Goal: Book appointment/travel/reservation

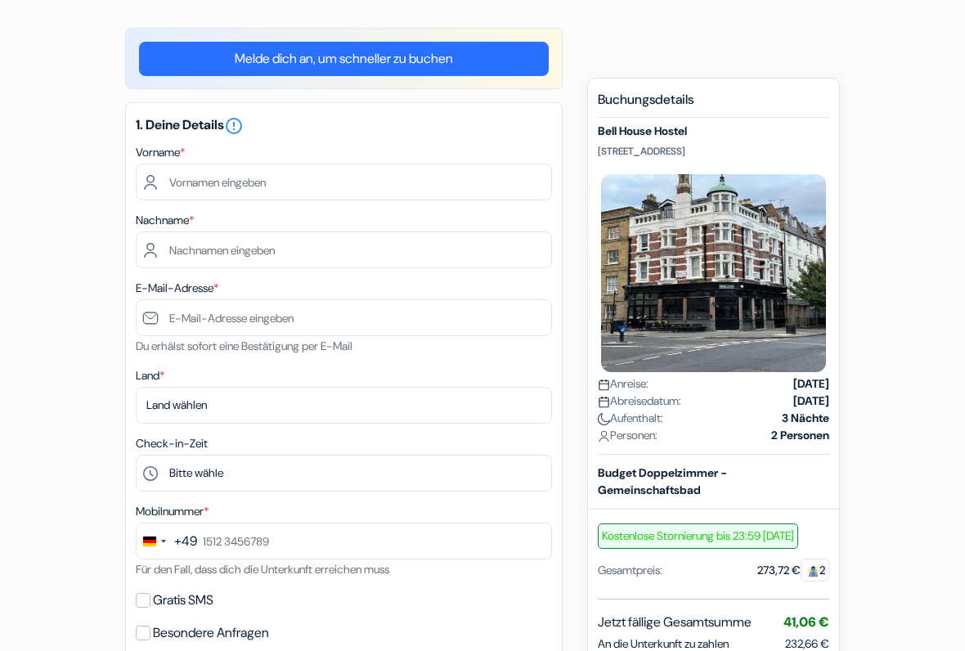
scroll to position [141, 0]
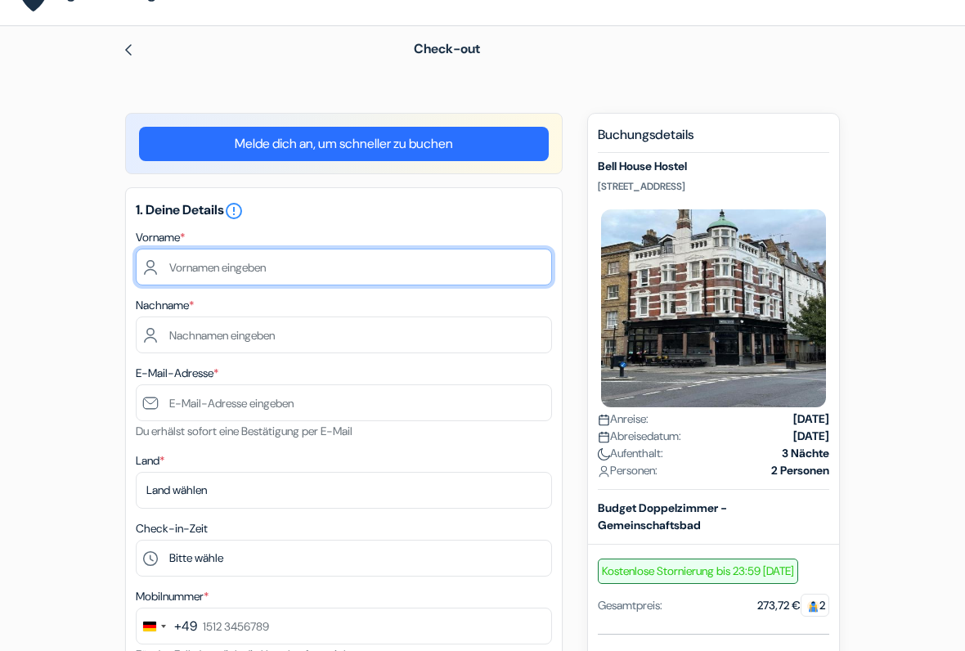
click at [186, 264] on input "text" at bounding box center [344, 267] width 416 height 37
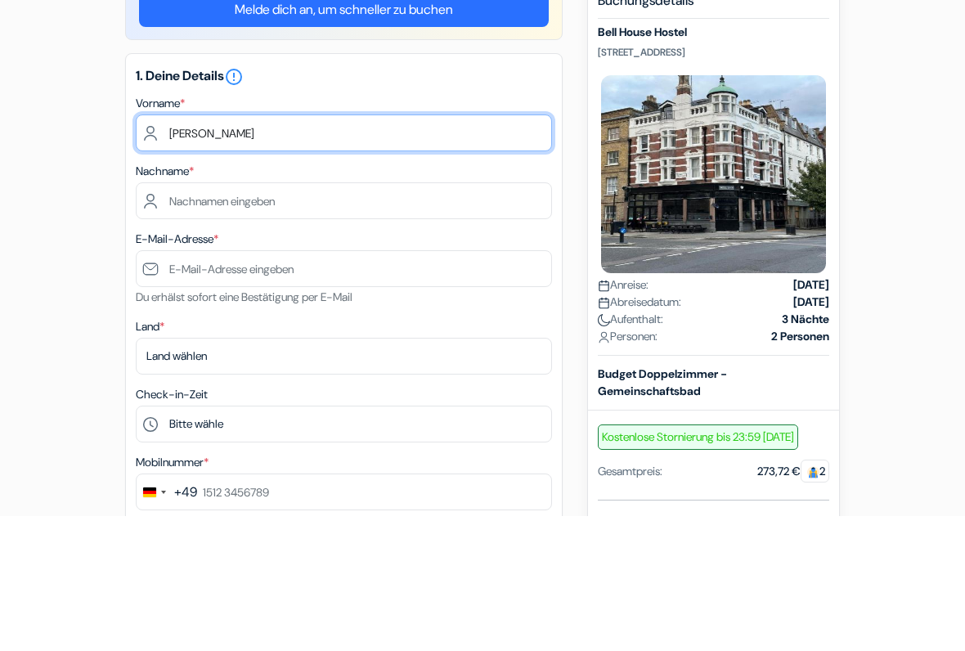
type input "[PERSON_NAME]"
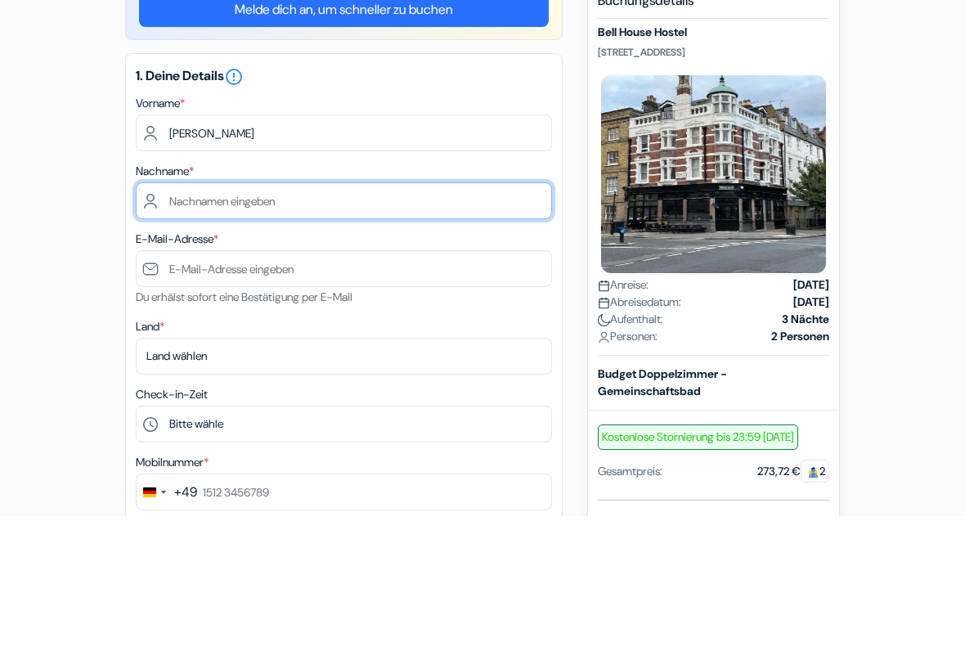
click at [452, 317] on input "text" at bounding box center [344, 335] width 416 height 37
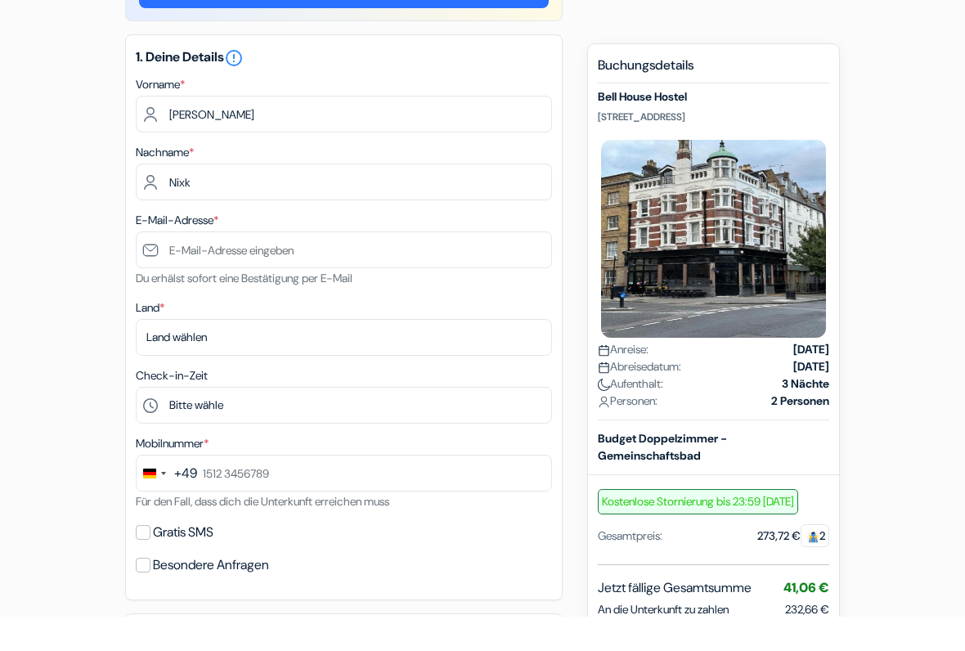
scroll to position [209, 0]
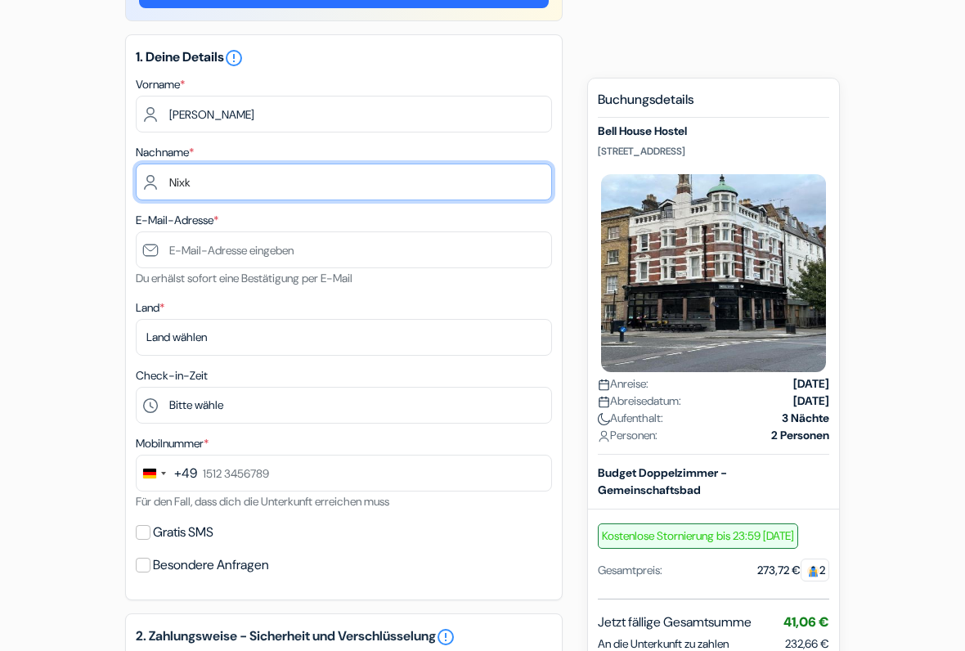
click at [409, 185] on input "Nixk" at bounding box center [344, 182] width 416 height 37
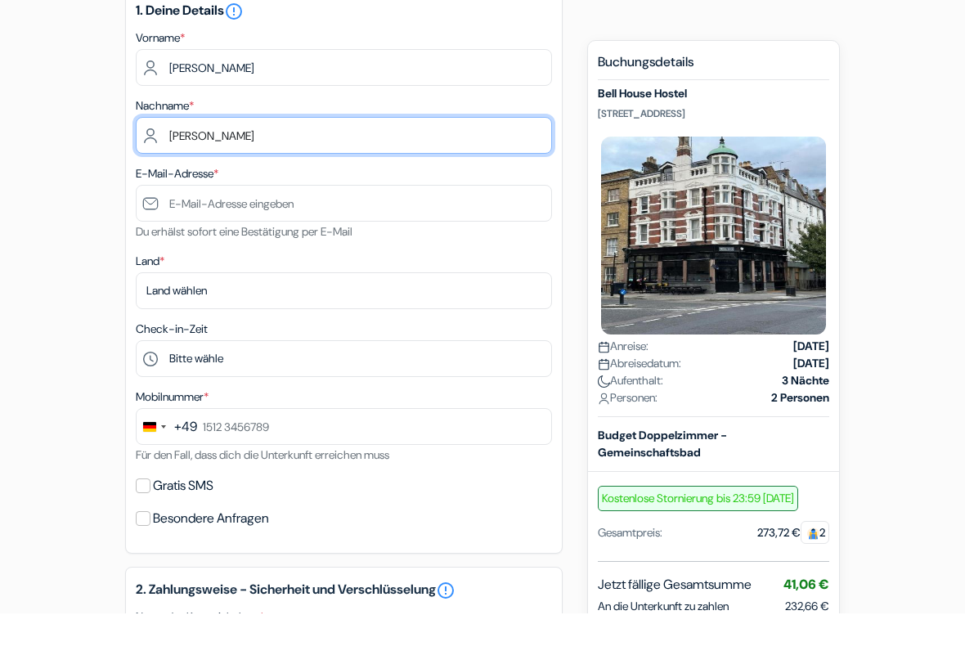
type input "[PERSON_NAME]"
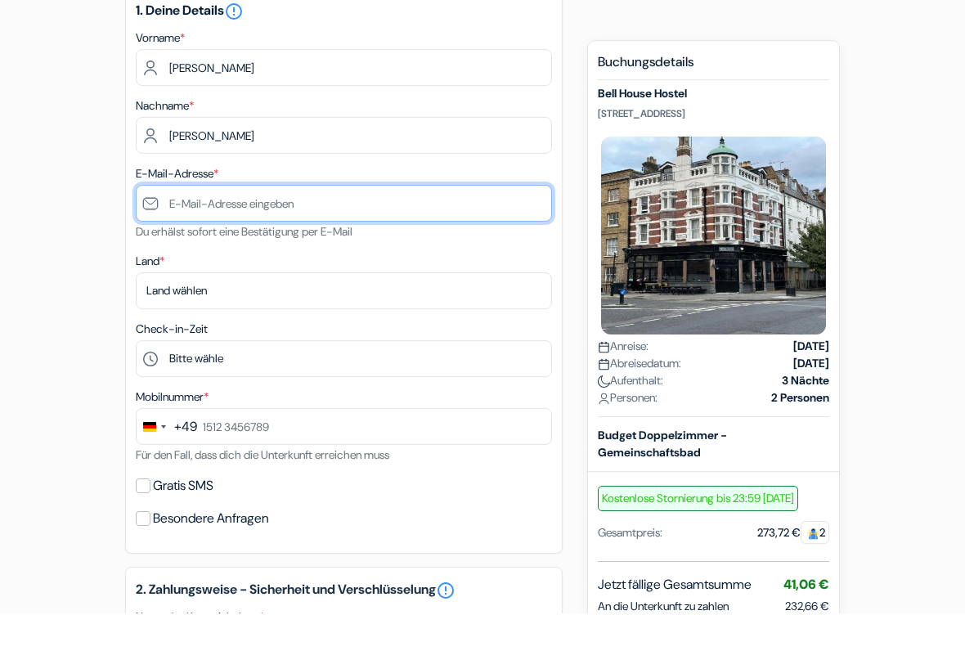
click at [424, 223] on input "text" at bounding box center [344, 241] width 416 height 37
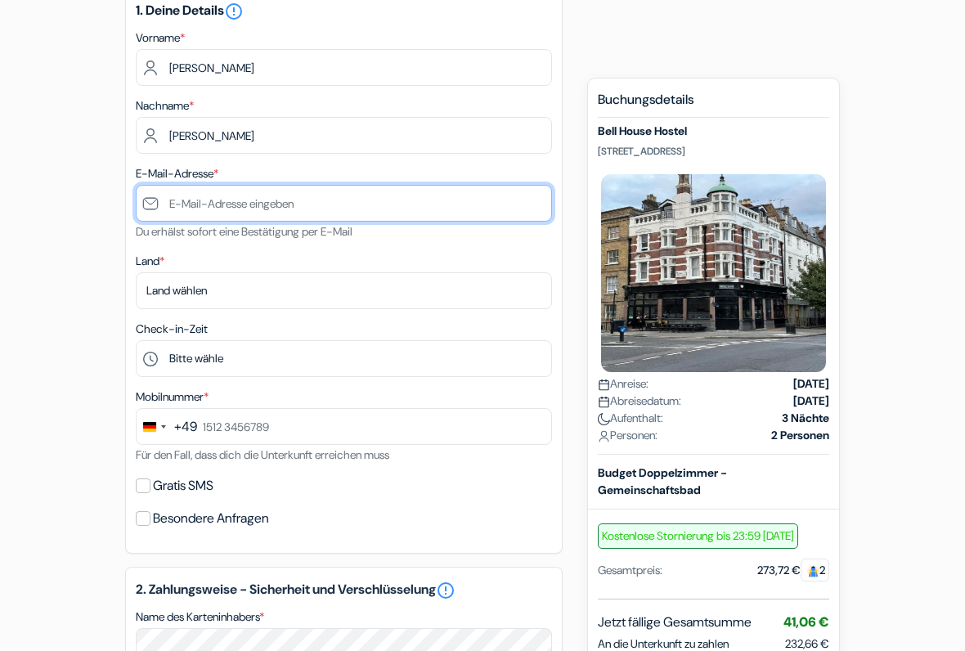
type input "J"
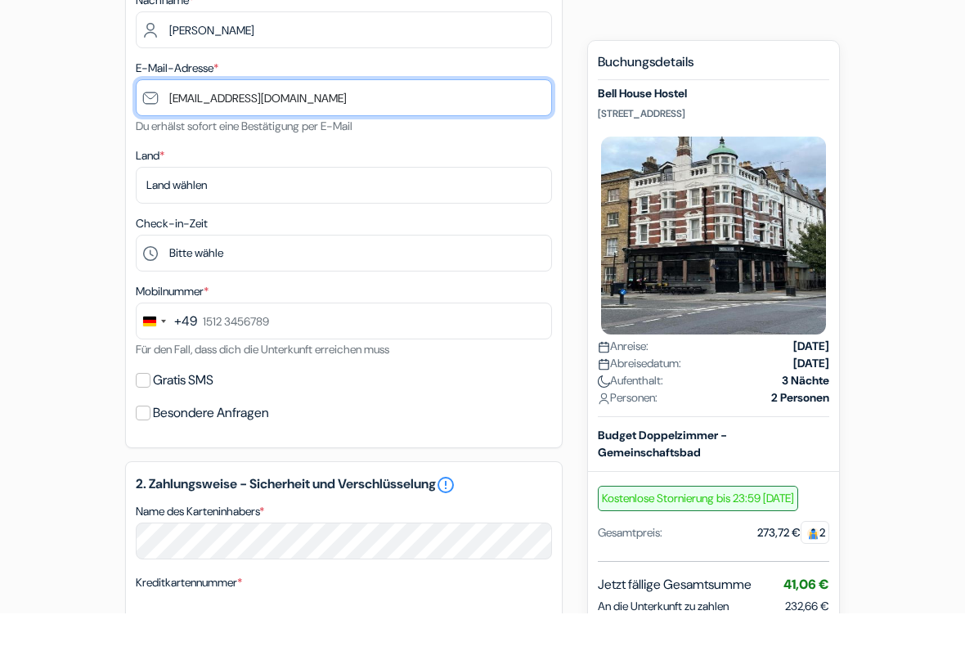
type input "[EMAIL_ADDRESS][DOMAIN_NAME]"
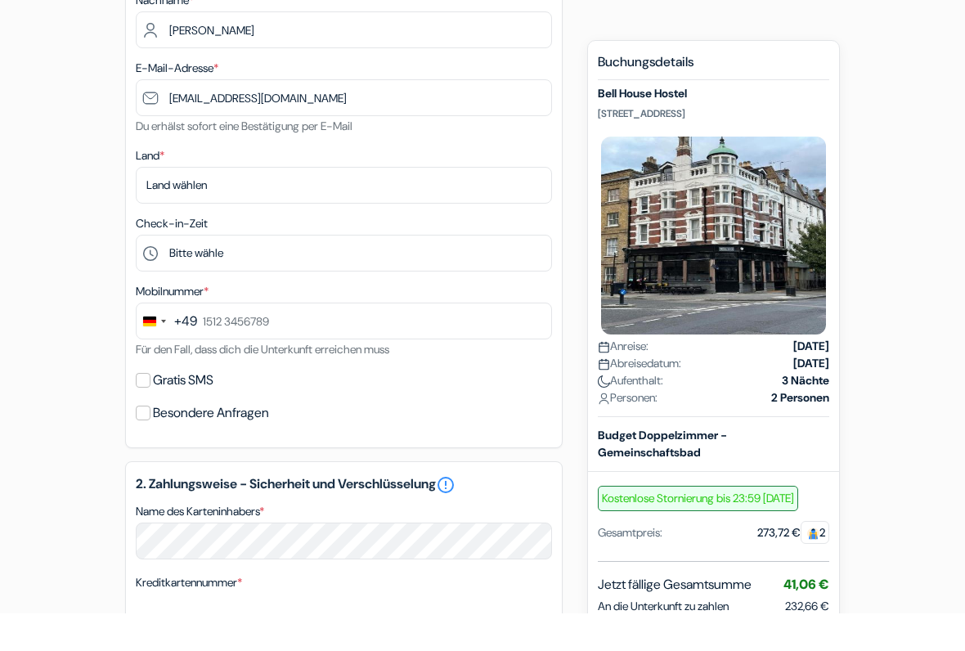
click at [437, 204] on select "Land wählen Abchasien [GEOGRAPHIC_DATA] [GEOGRAPHIC_DATA] [GEOGRAPHIC_DATA] [GE…" at bounding box center [344, 222] width 416 height 37
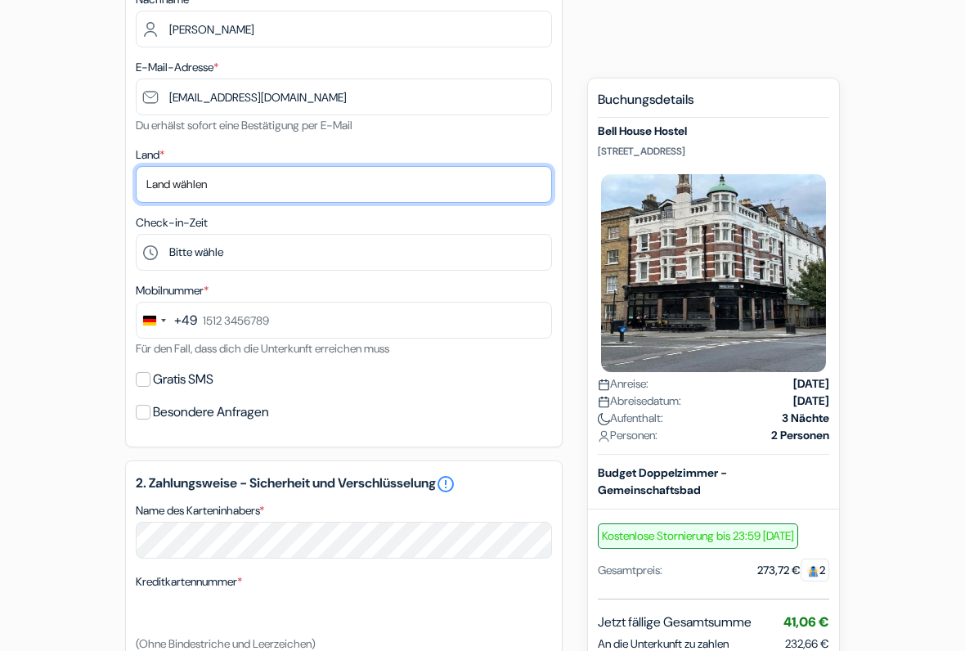
select select "5"
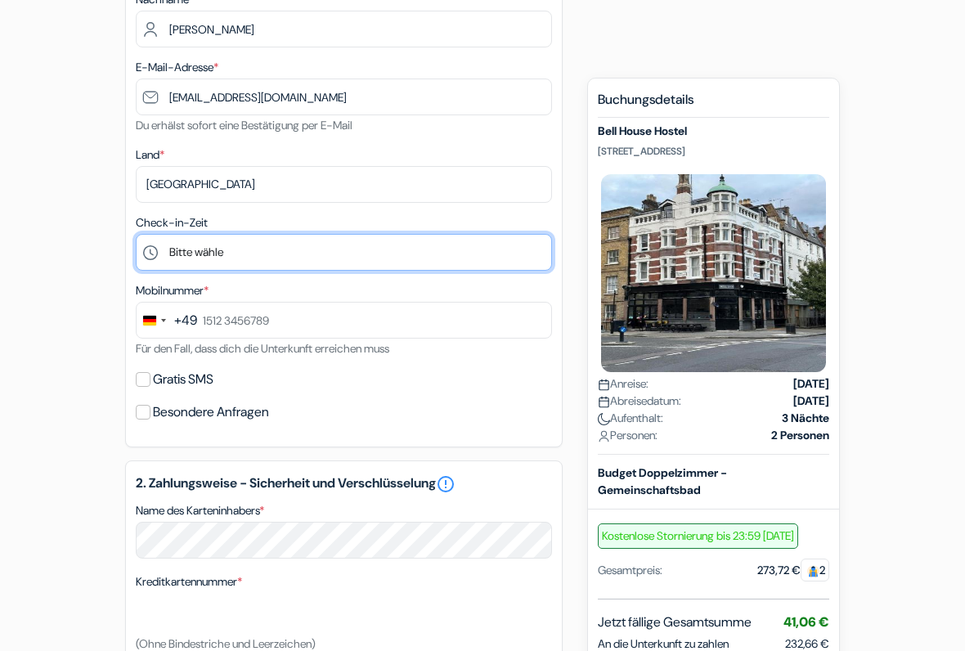
click at [195, 248] on select "Bitte wähle 1:00 2:00 3:00 4:00 5:00 6:00 7:00 8:00 9:00 10:00 11:00 12:00 13:0…" at bounding box center [344, 252] width 416 height 37
select select "18"
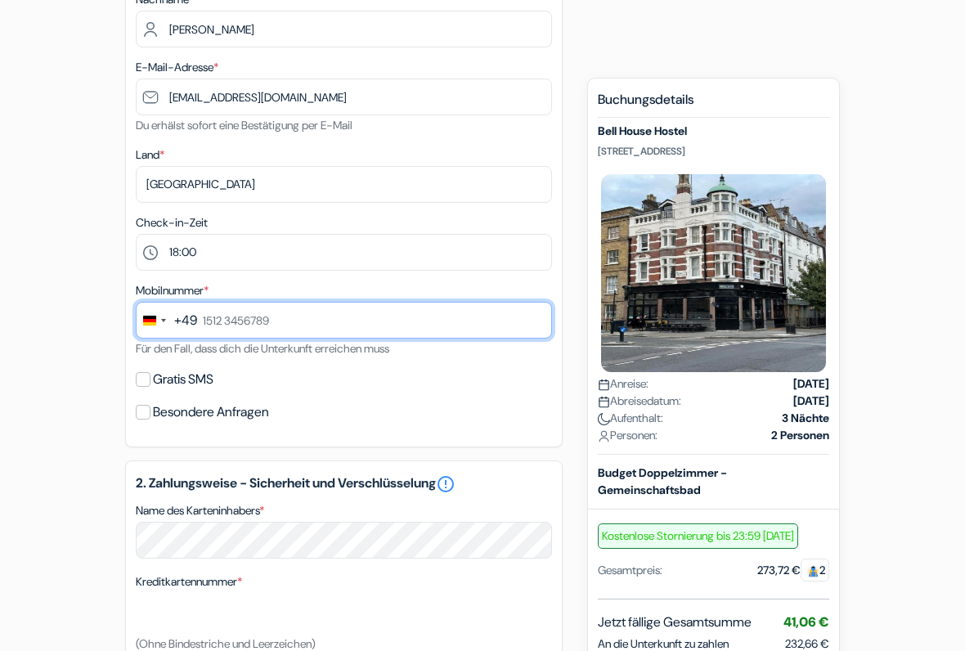
click at [233, 326] on input "text" at bounding box center [344, 320] width 416 height 37
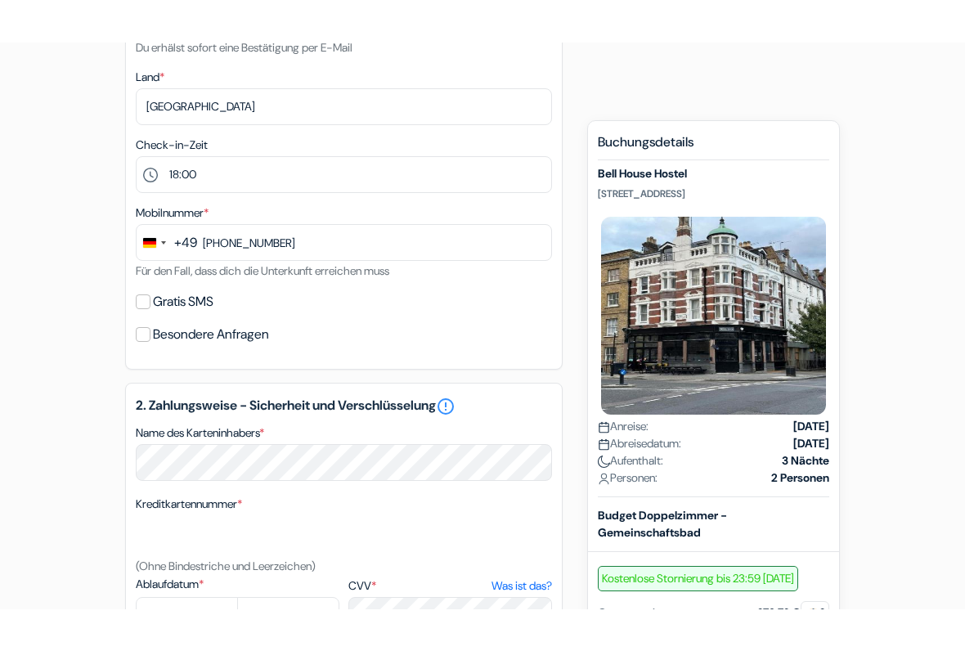
scroll to position [482, 0]
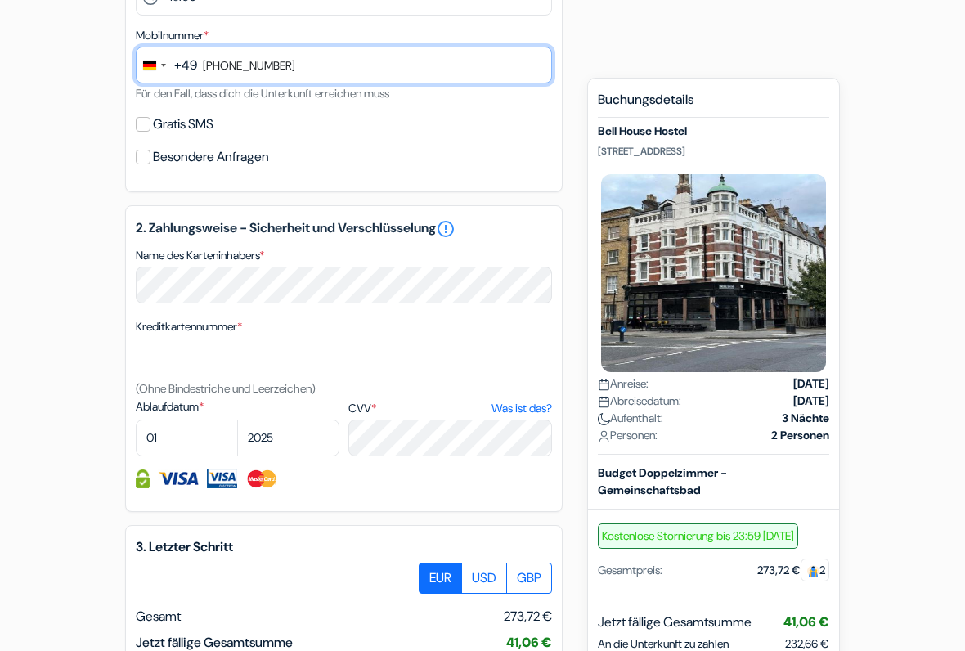
type input "[PHONE_NUMBER]"
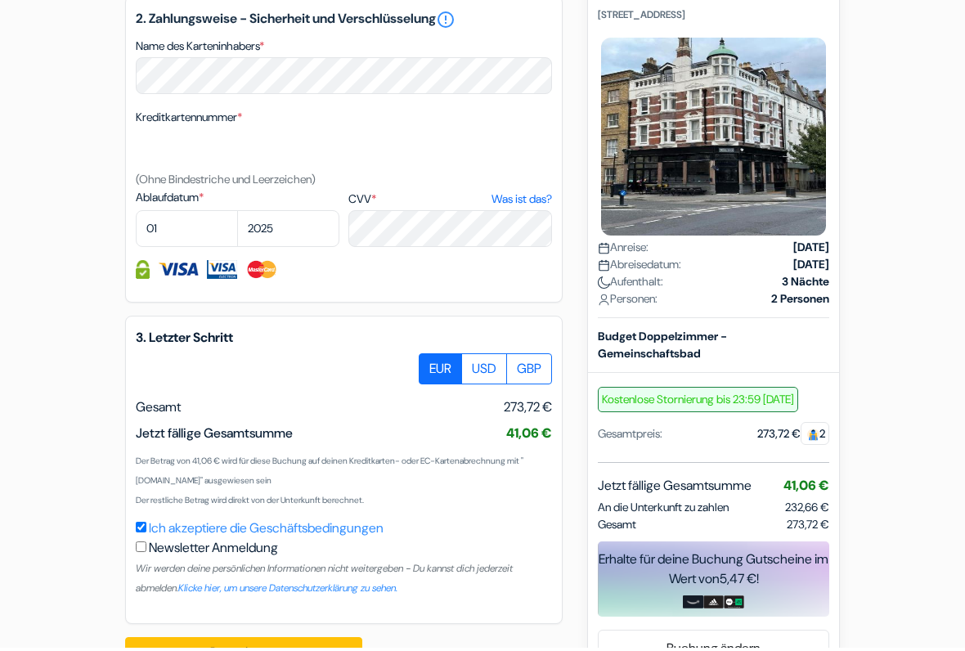
scroll to position [826, 0]
click at [195, 234] on select "01 02 03 04 05 06 07 08 09 10 11 12" at bounding box center [187, 228] width 102 height 37
select select "06"
click at [296, 234] on select "2025 2026 2027 2028 2029 2030 2031 2032 2033 2034 2035 2036 2037 2038 2039 2040…" at bounding box center [288, 228] width 102 height 37
select select "2029"
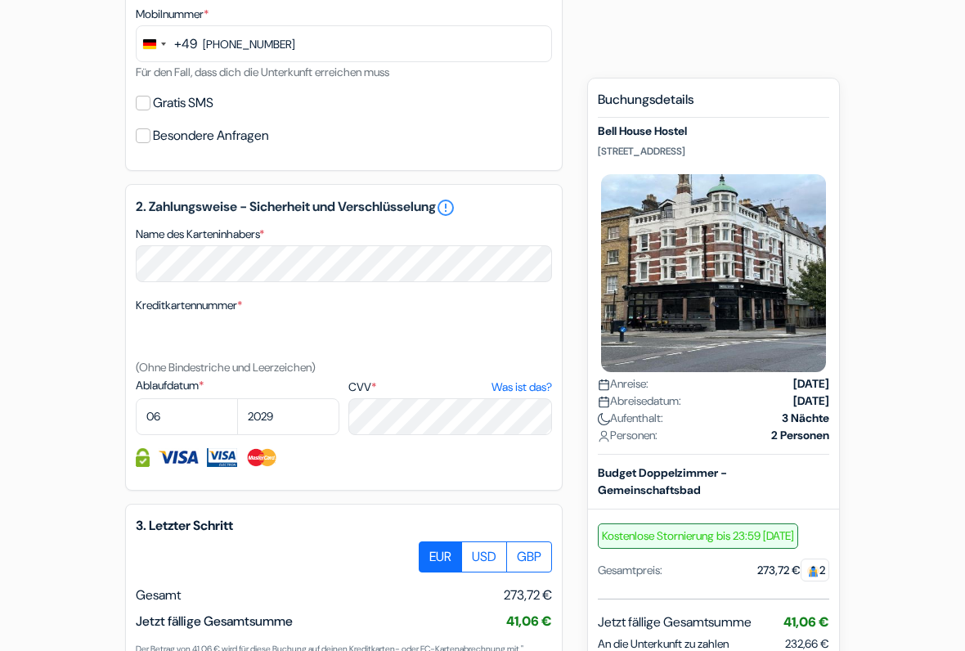
scroll to position [628, 0]
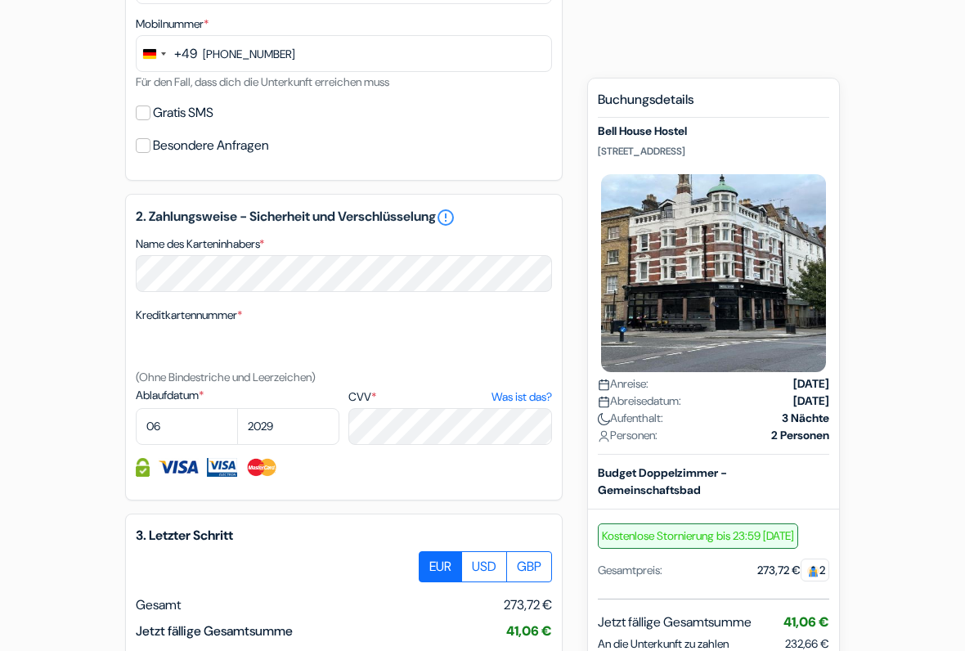
click at [456, 217] on link "error_outline" at bounding box center [446, 218] width 20 height 20
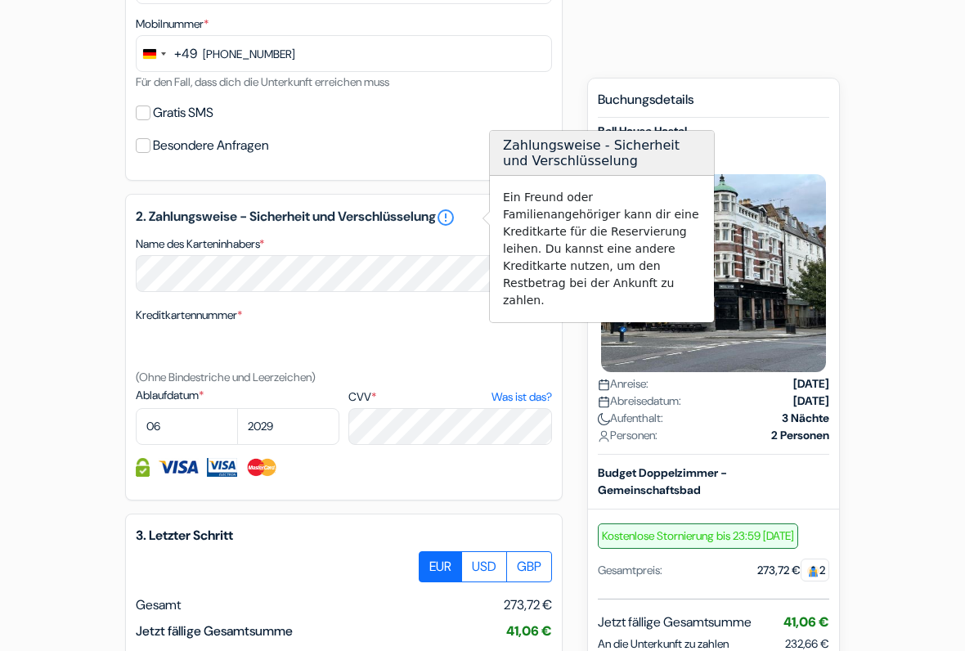
click at [79, 327] on form "Check-out add_box [GEOGRAPHIC_DATA] [STREET_ADDRESS] Details zur Unterkunft don…" at bounding box center [482, 146] width 965 height 1385
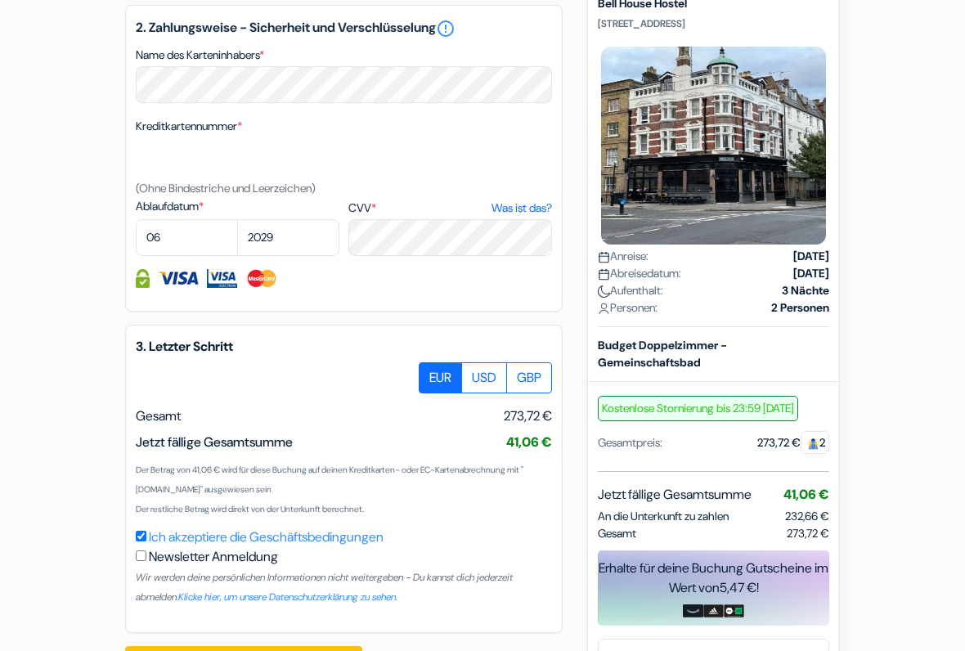
scroll to position [873, 0]
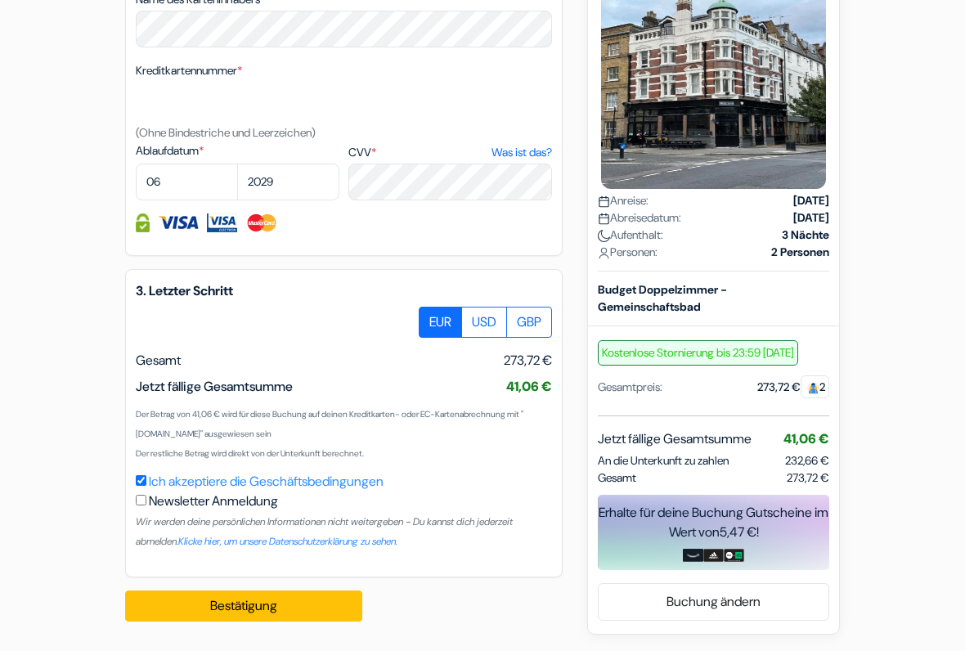
click at [149, 293] on h5 "3. Letzter Schritt" at bounding box center [344, 291] width 416 height 16
click at [140, 351] on div "Gesamt 273,72 €" at bounding box center [344, 361] width 416 height 20
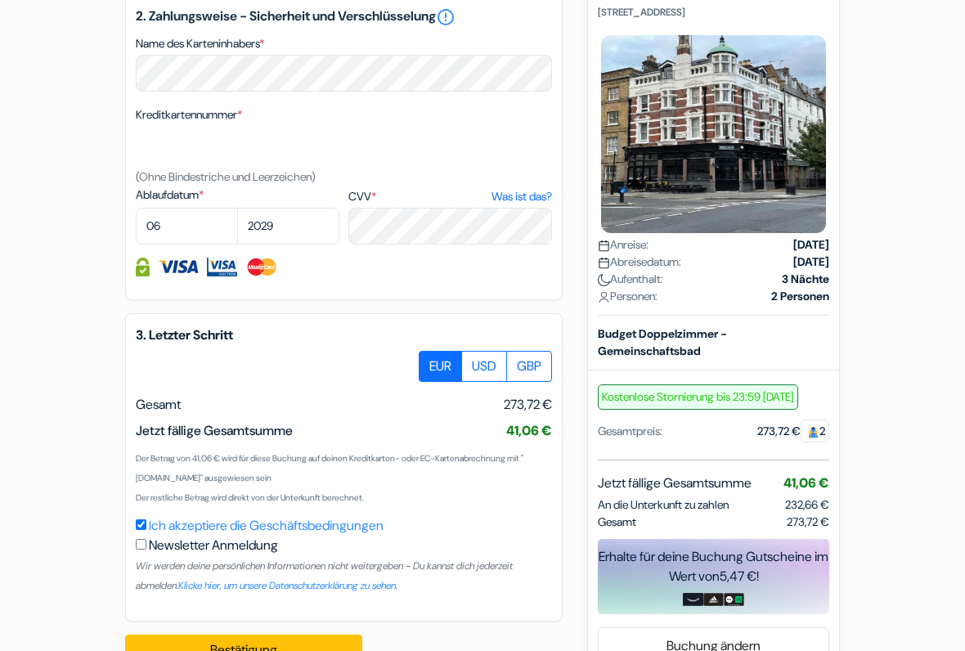
scroll to position [828, 0]
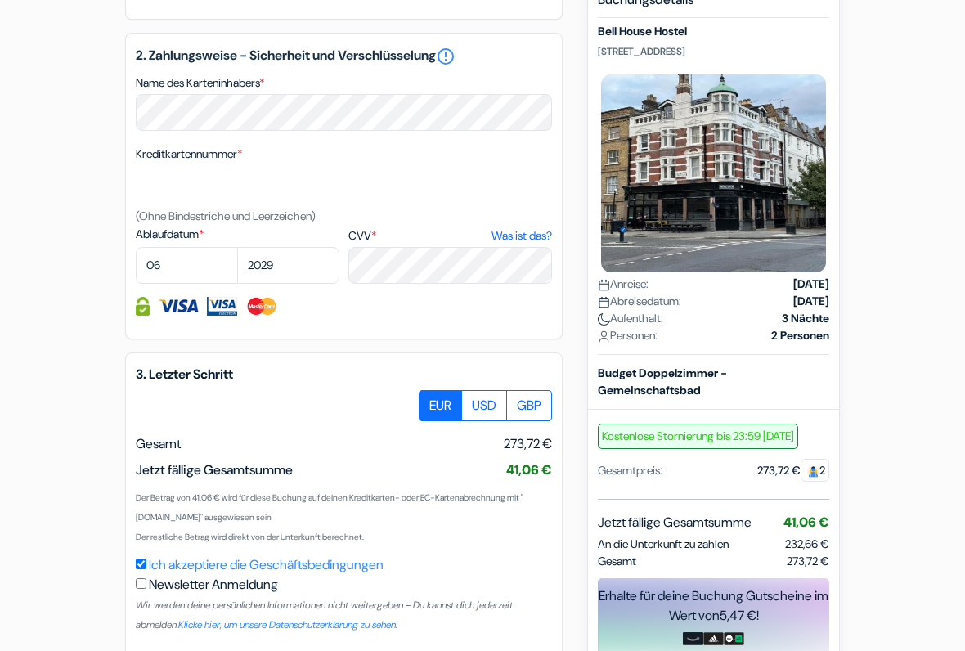
scroll to position [873, 0]
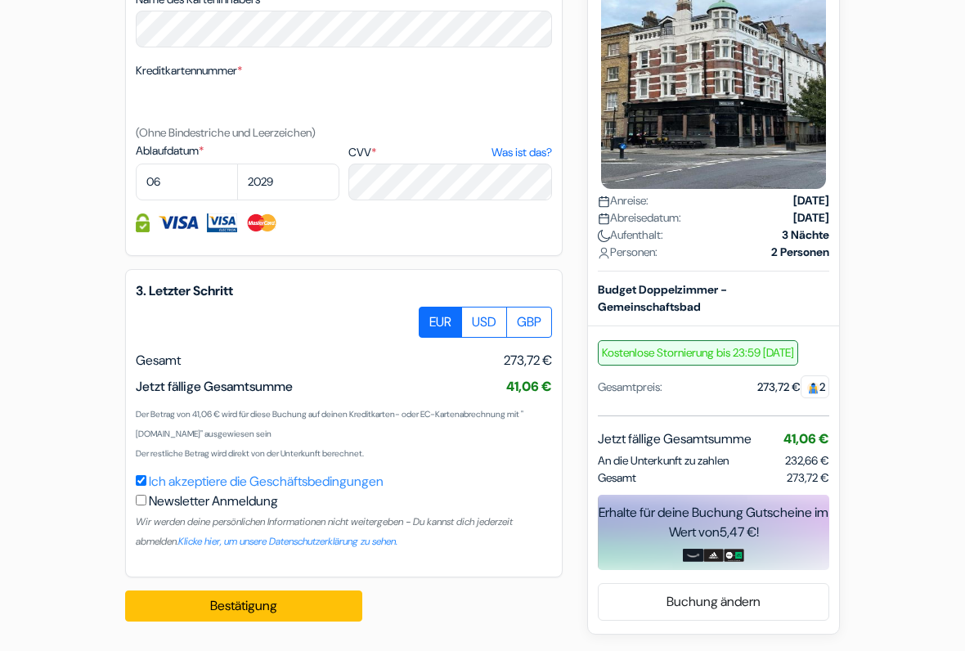
click at [167, 566] on button "Bestätigung Loading..." at bounding box center [243, 606] width 237 height 31
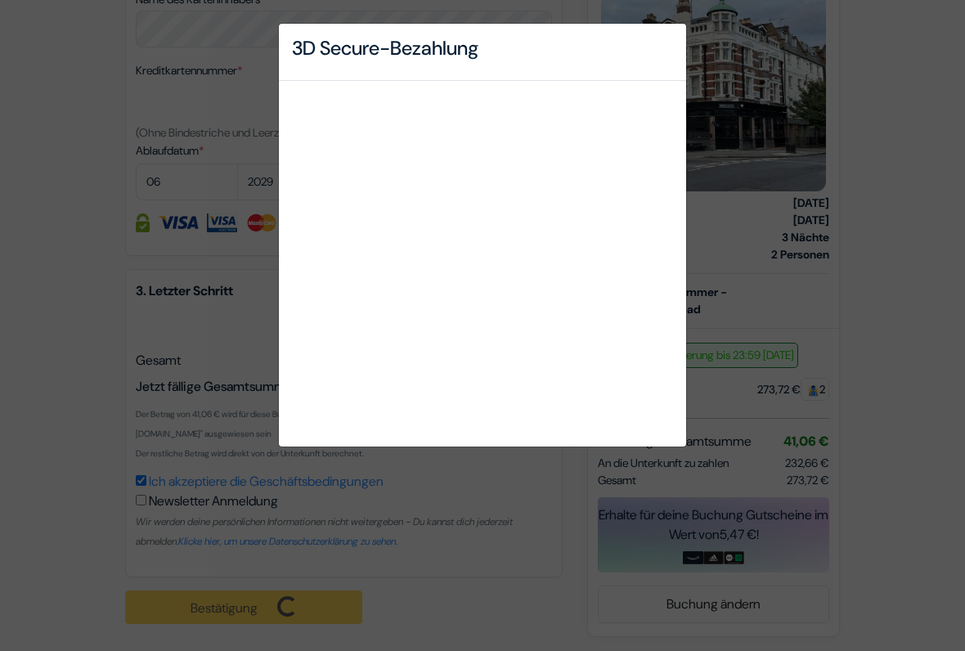
click at [858, 247] on div "3D Secure-Bezahlung" at bounding box center [482, 325] width 965 height 651
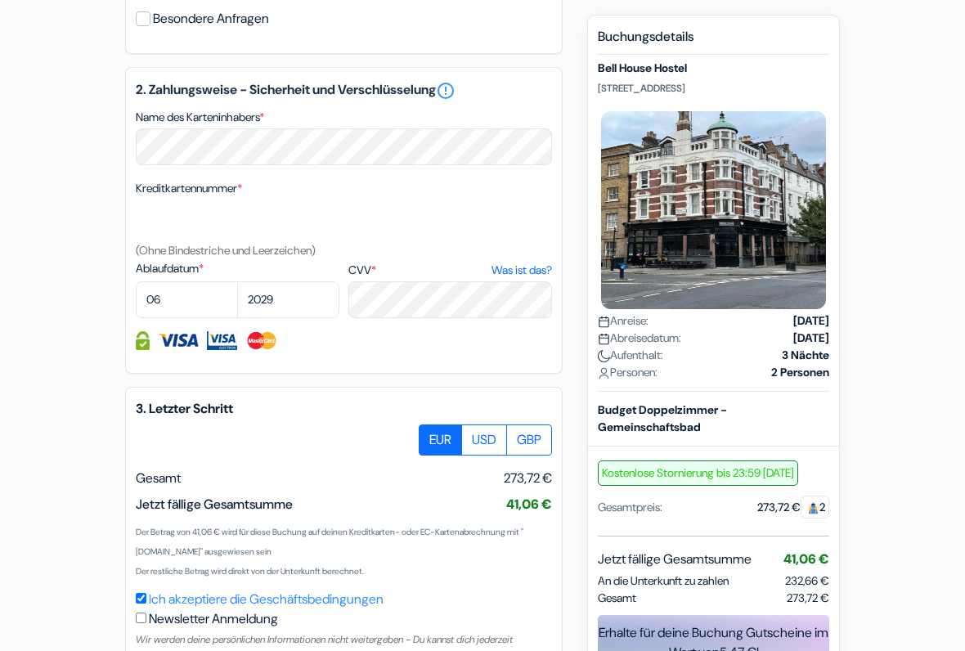
scroll to position [875, 0]
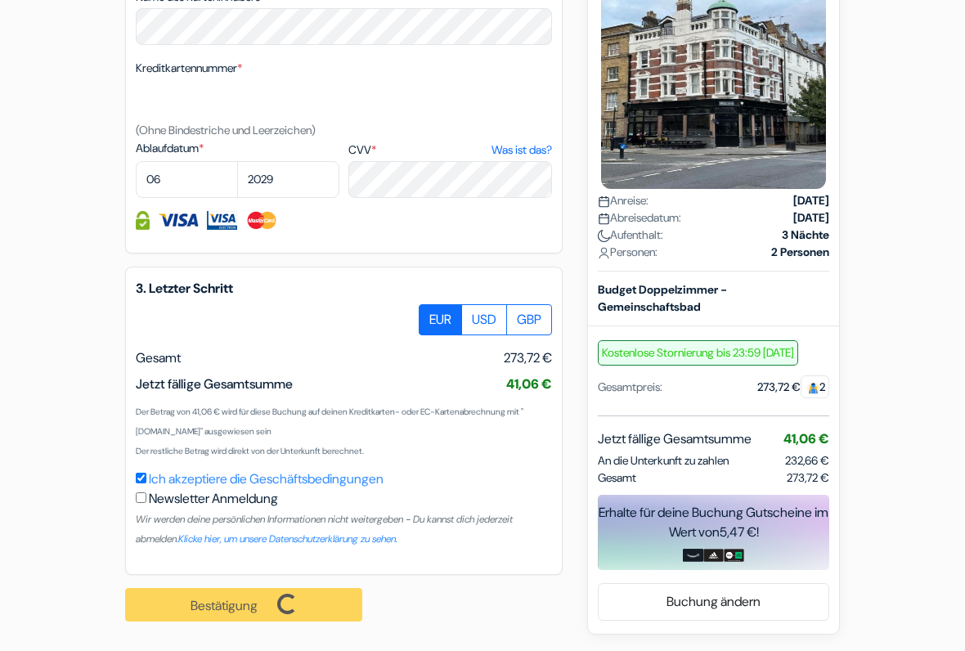
click at [338, 566] on div "Bestätigung Loading... Bearbeitungsanfrage..." at bounding box center [252, 605] width 255 height 60
click at [177, 566] on div "Bestätigung Loading... Bearbeitungsanfrage..." at bounding box center [252, 605] width 255 height 60
click at [163, 566] on div "Bestätigung Loading... Bearbeitungsanfrage..." at bounding box center [252, 605] width 255 height 60
click at [160, 566] on div "Bestätigung Loading... Bearbeitungsanfrage..." at bounding box center [252, 605] width 255 height 60
click at [321, 566] on div "Bestätigung Loading... Bearbeitungsanfrage..." at bounding box center [252, 605] width 255 height 60
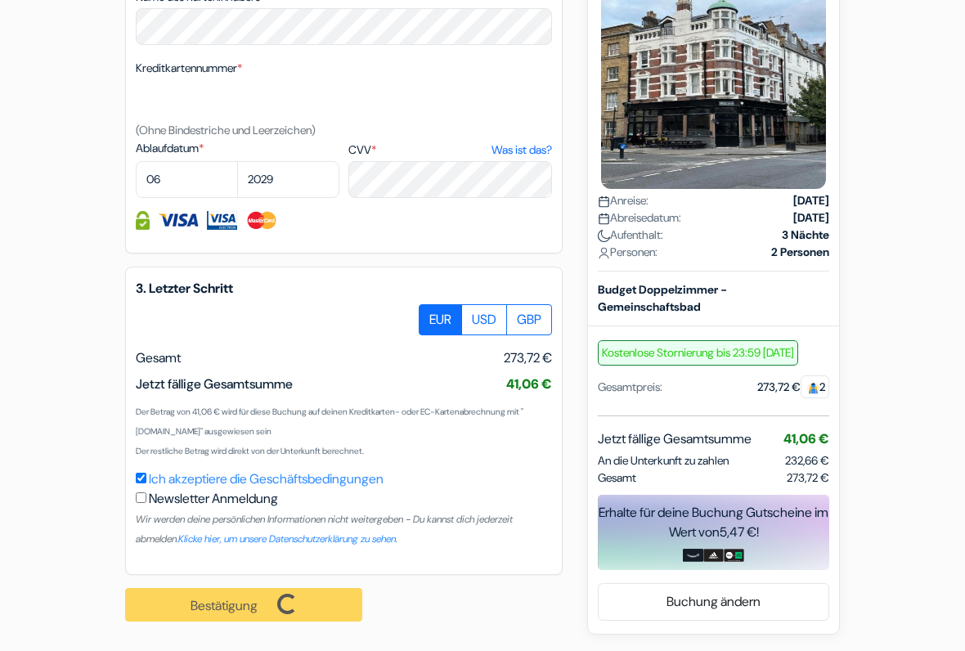
click at [749, 566] on link "Buchung ändern" at bounding box center [714, 601] width 230 height 31
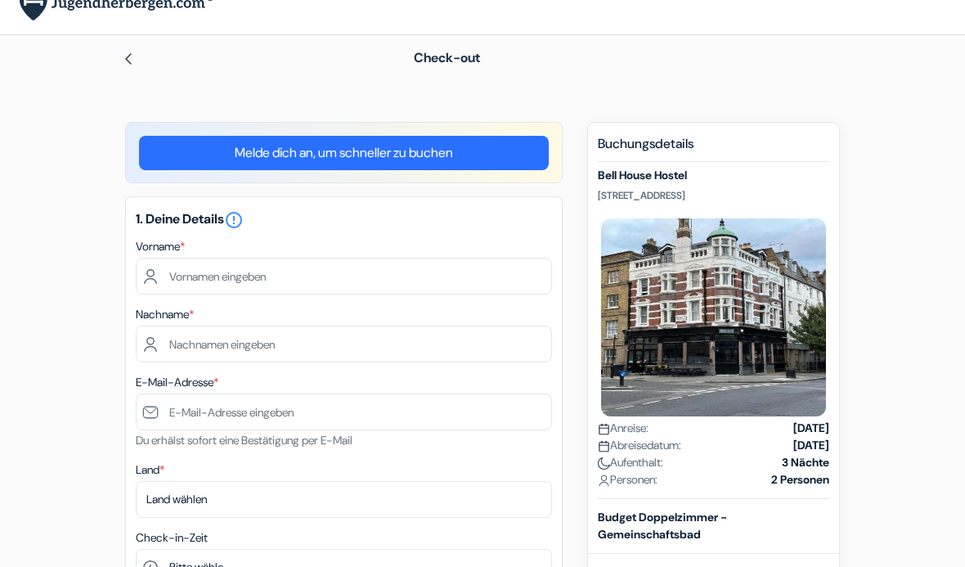
scroll to position [45, 0]
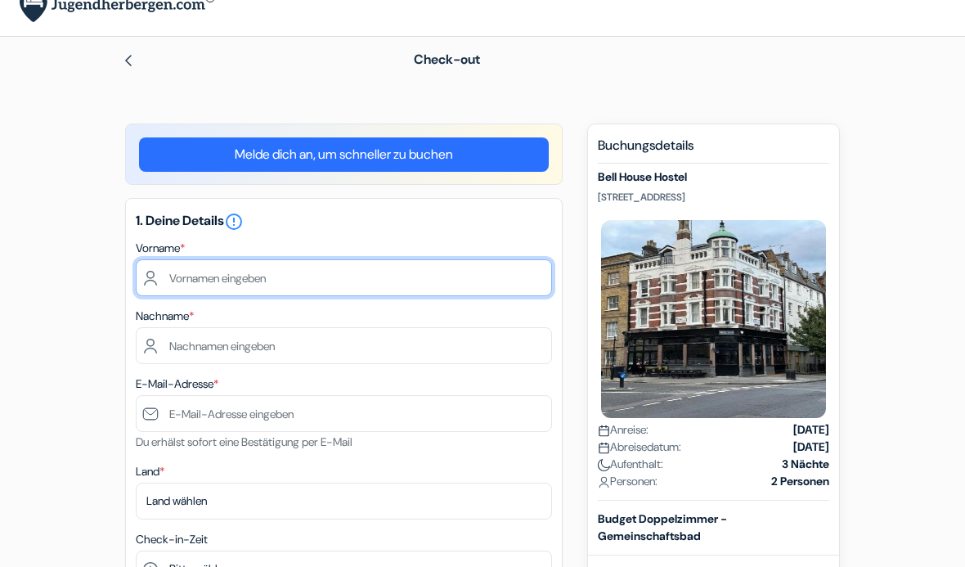
click at [179, 282] on input "text" at bounding box center [344, 277] width 416 height 37
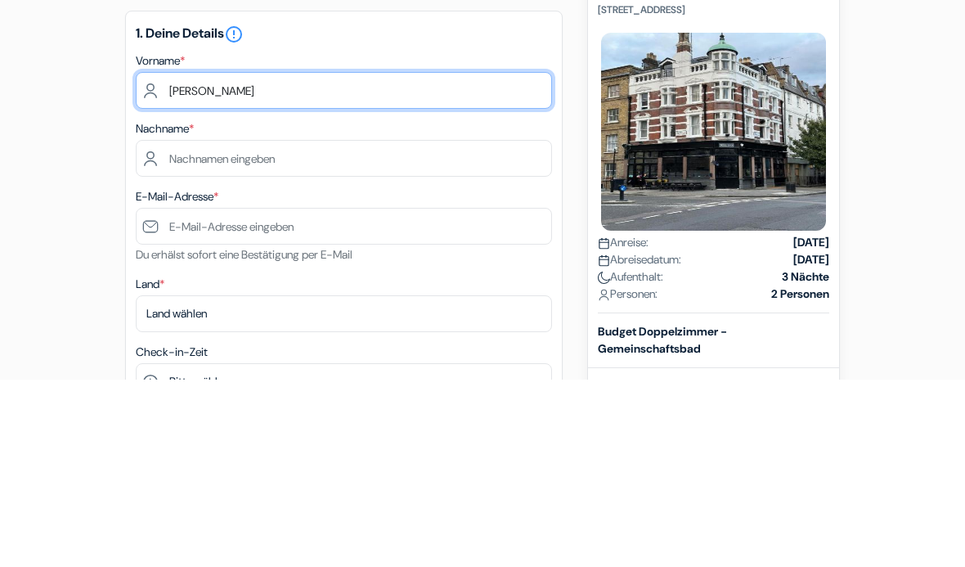
type input "[PERSON_NAME]"
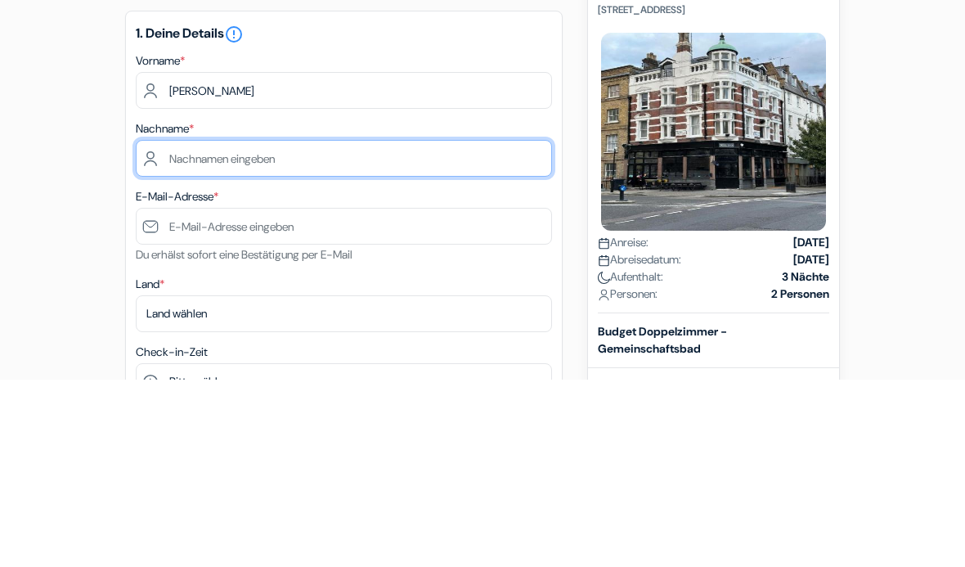
click at [414, 327] on input "text" at bounding box center [344, 345] width 416 height 37
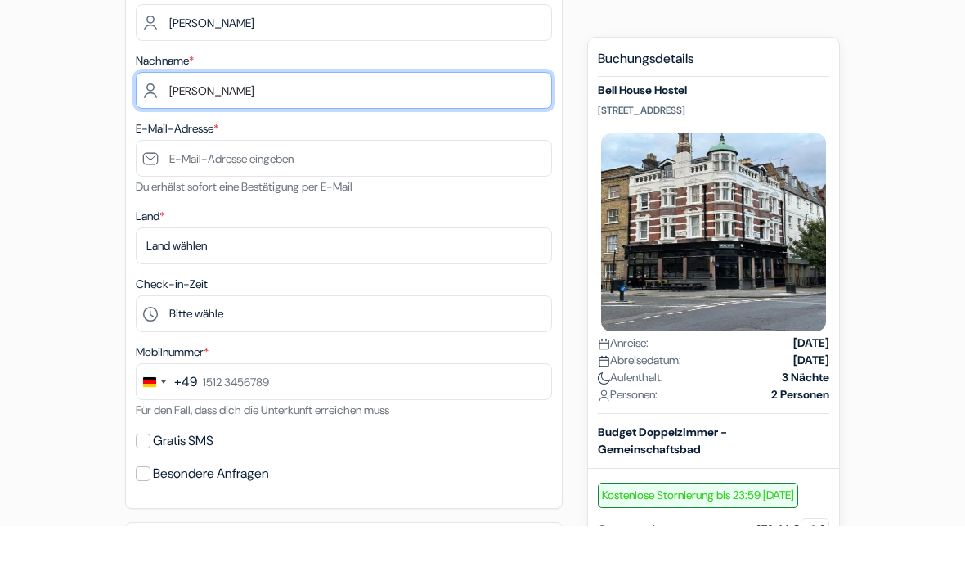
type input "[PERSON_NAME]"
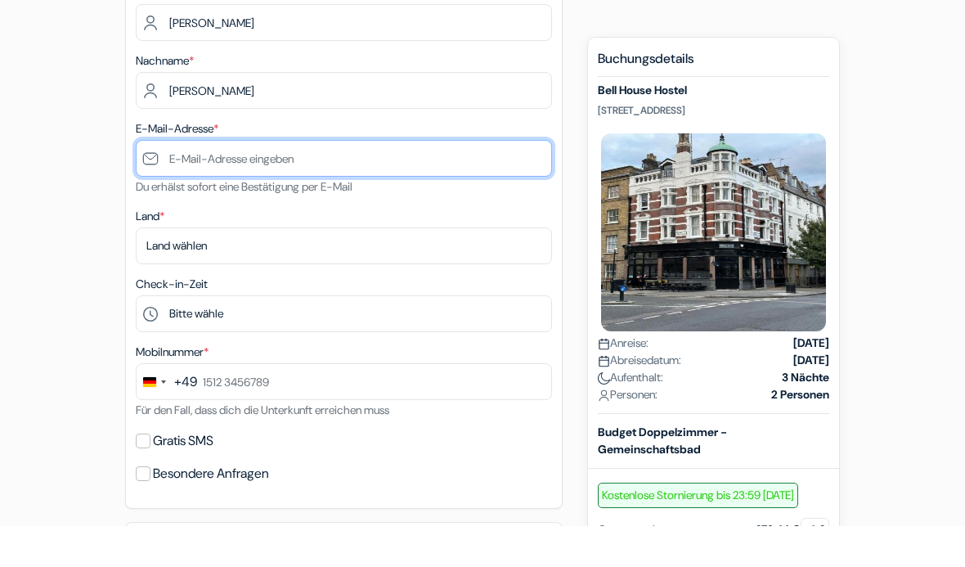
click at [449, 181] on input "text" at bounding box center [344, 199] width 416 height 37
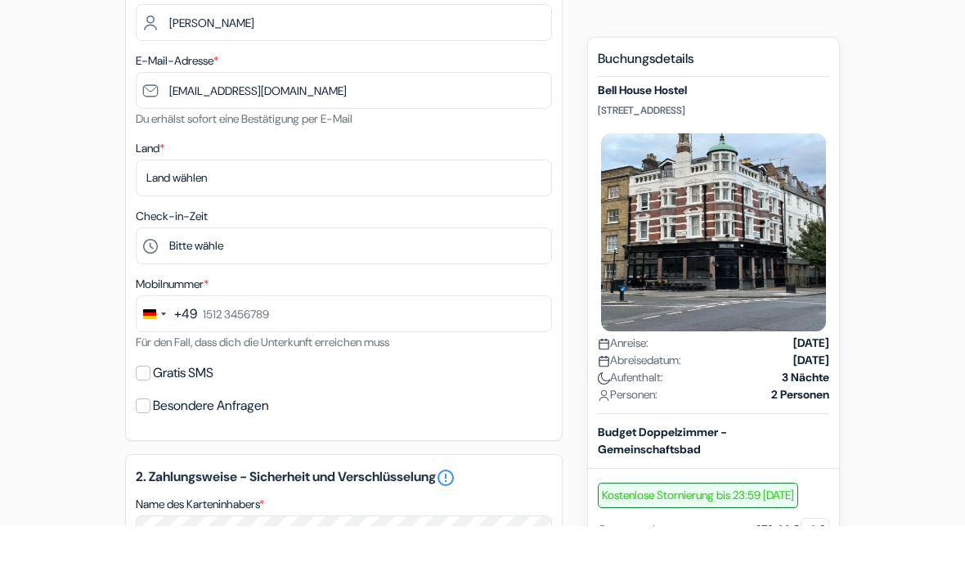
scroll to position [368, 0]
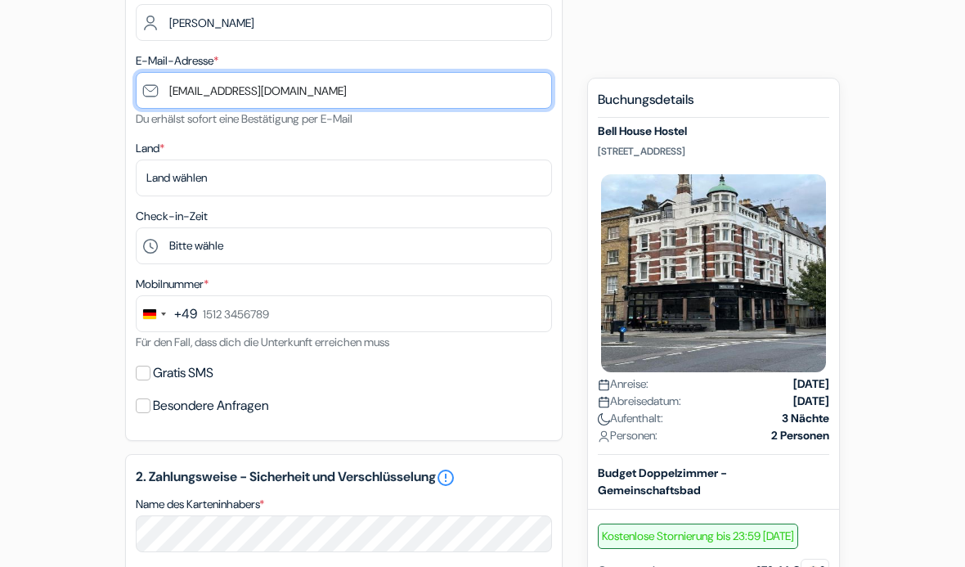
type input "[EMAIL_ADDRESS][DOMAIN_NAME]"
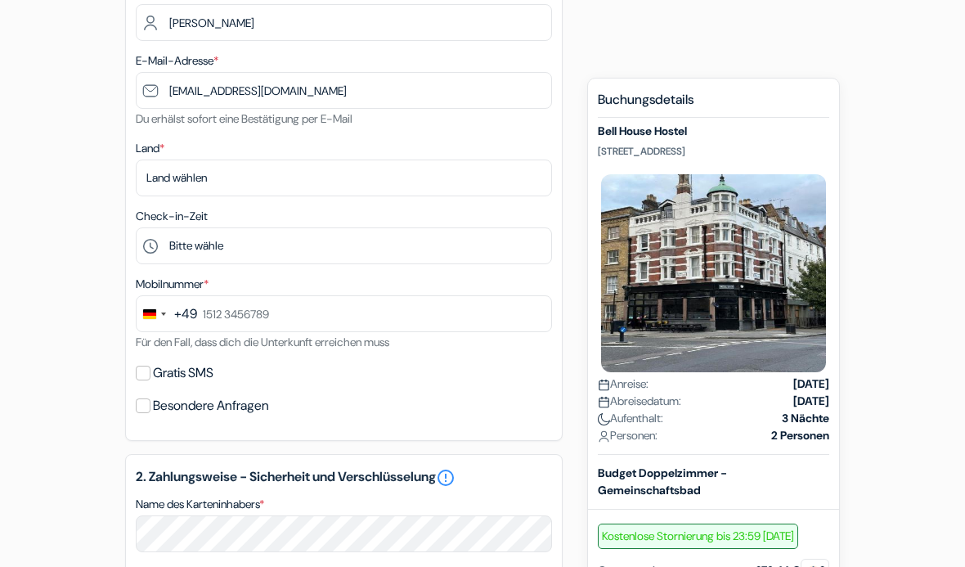
click at [428, 173] on select "Land wählen Abchasien [GEOGRAPHIC_DATA] [GEOGRAPHIC_DATA] [GEOGRAPHIC_DATA] [GE…" at bounding box center [344, 178] width 416 height 37
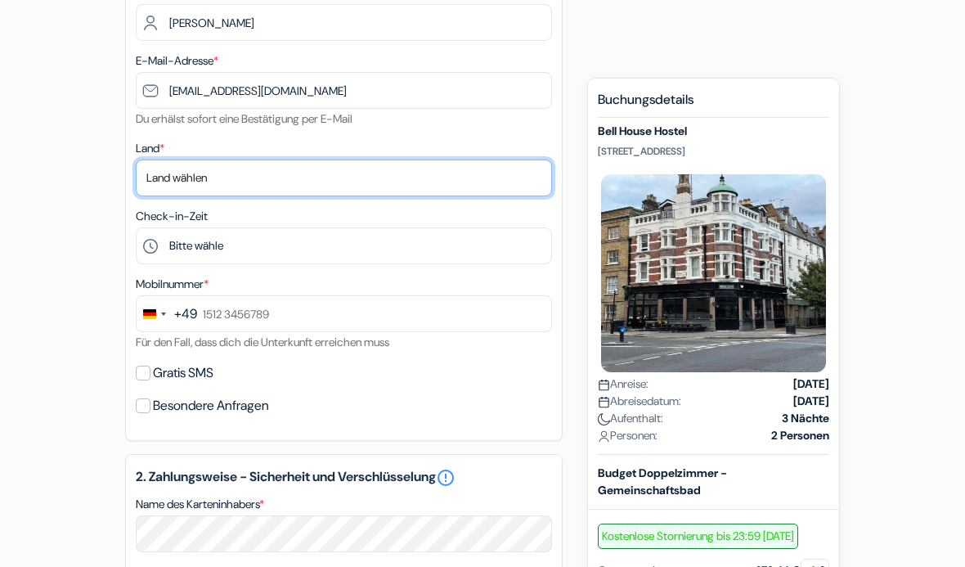
select select "5"
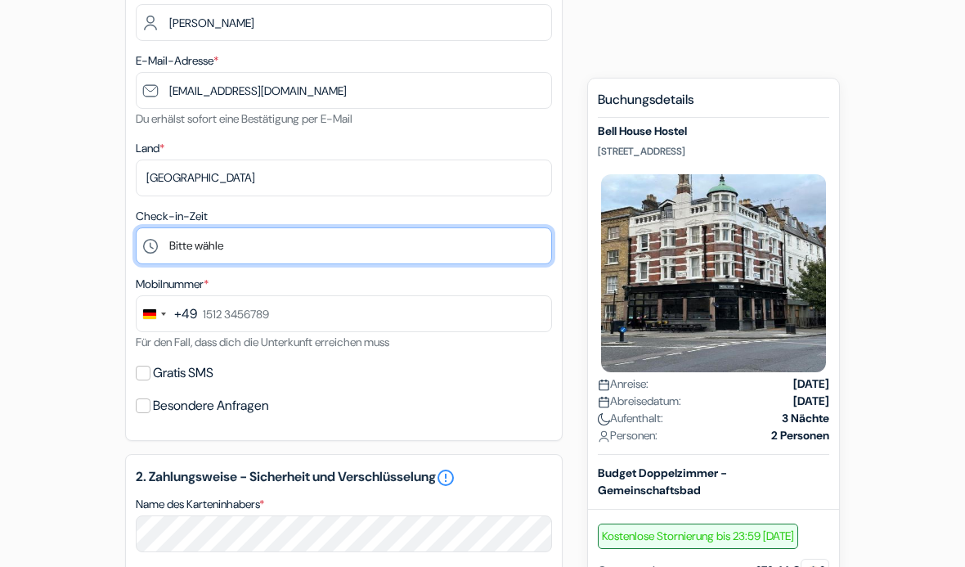
click at [404, 256] on select "Bitte wähle 1:00 2:00 3:00 4:00 5:00 6:00 7:00 8:00 9:00 10:00 11:00 12:00 13:0…" at bounding box center [344, 245] width 416 height 37
select select "18"
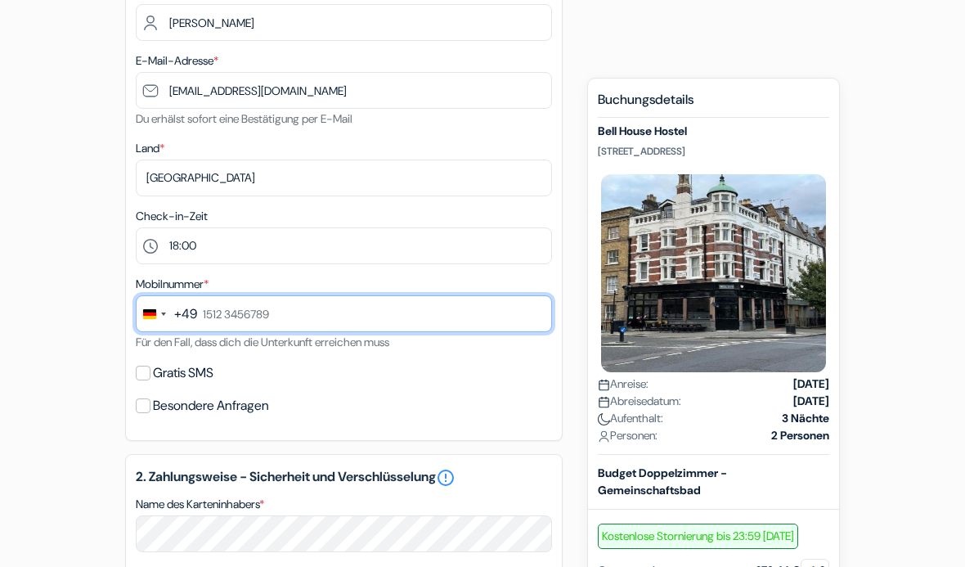
click at [251, 324] on input "text" at bounding box center [344, 313] width 416 height 37
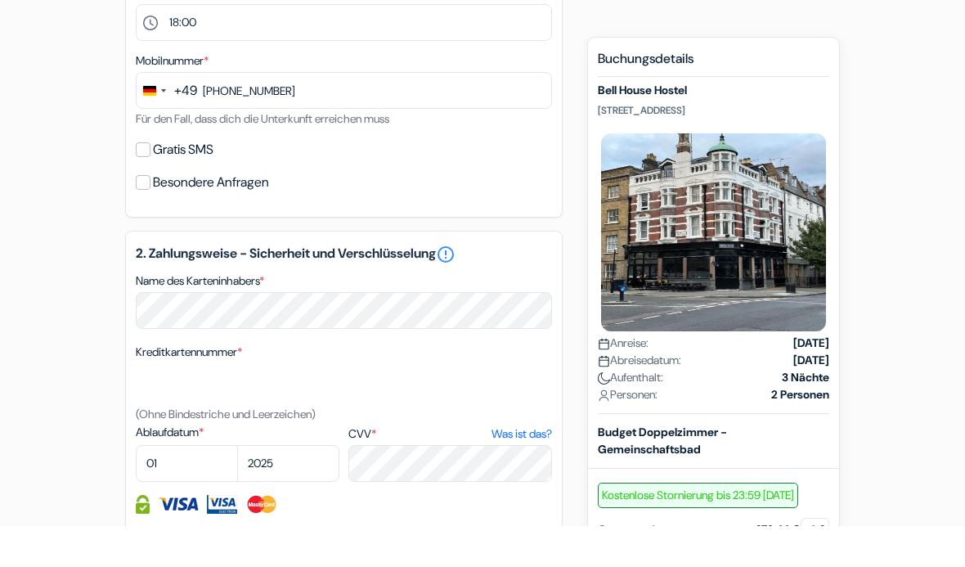
scroll to position [591, 0]
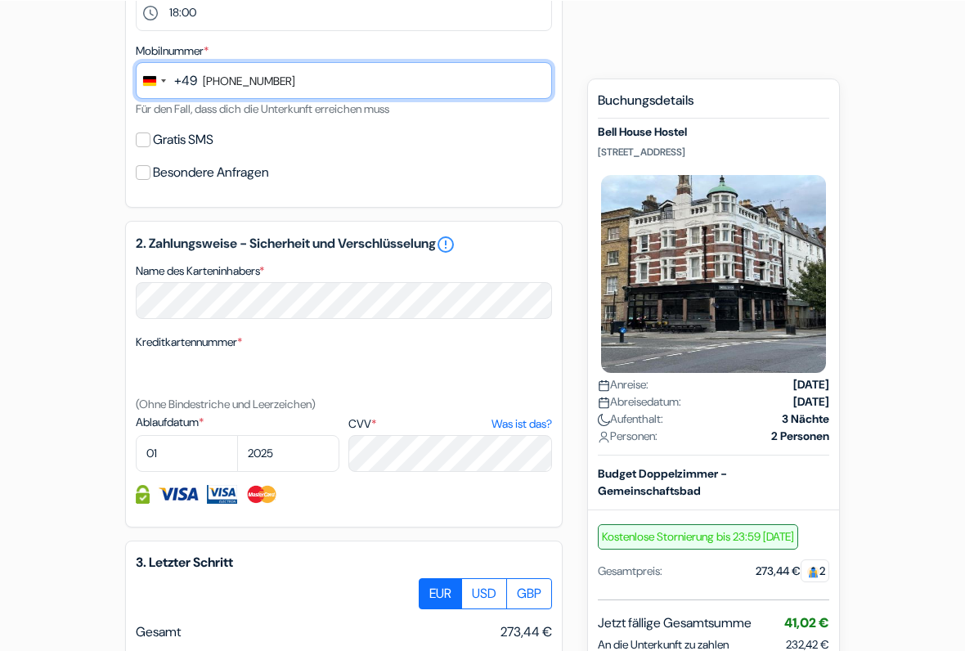
type input "[PHONE_NUMBER]"
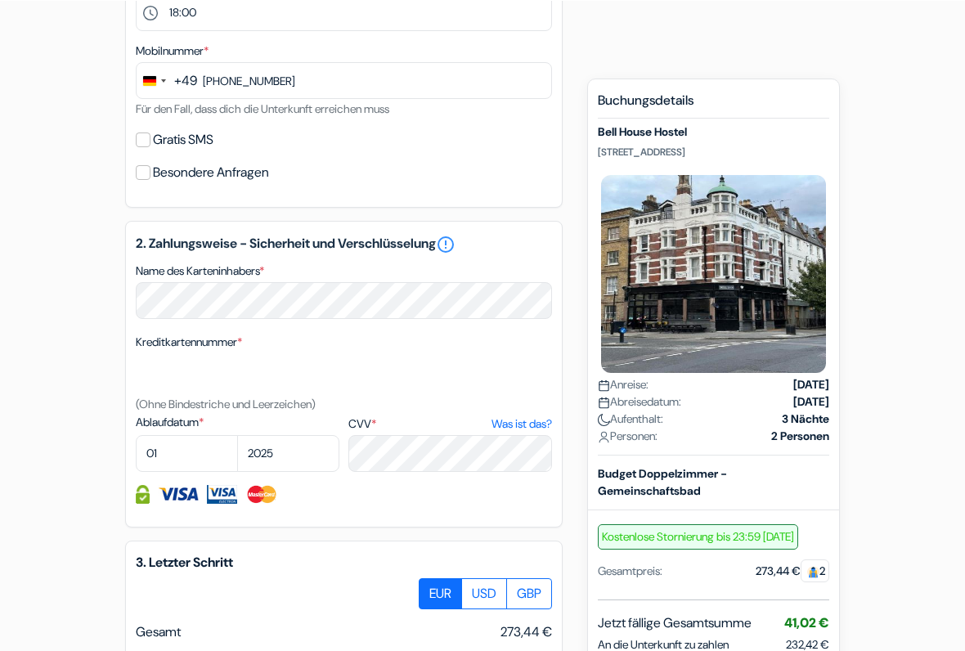
scroll to position [601, 0]
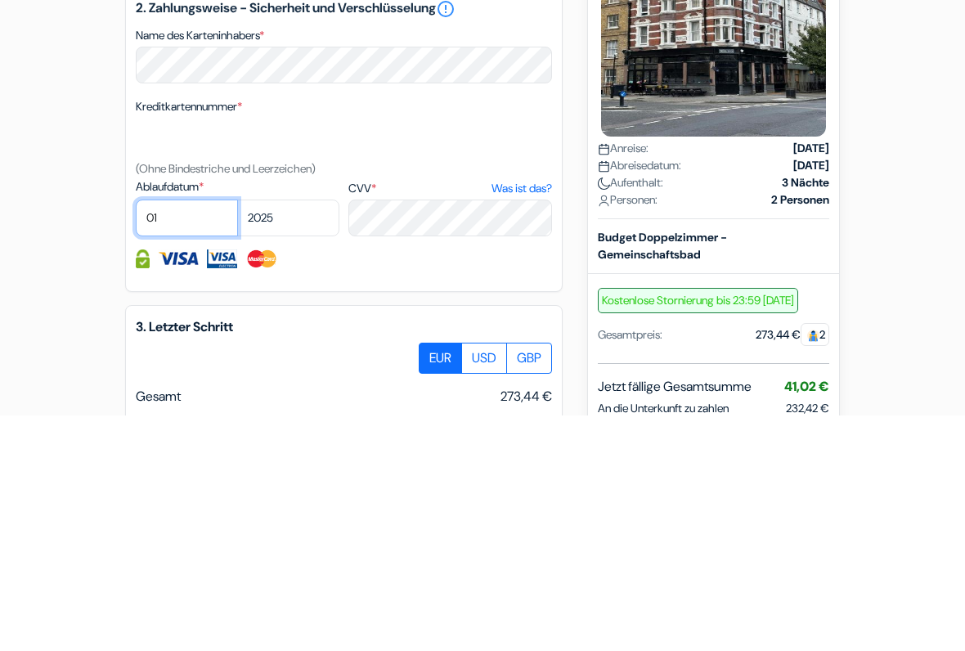
click at [197, 435] on select "01 02 03 04 05 06 07 08 09 10 11 12" at bounding box center [187, 453] width 102 height 37
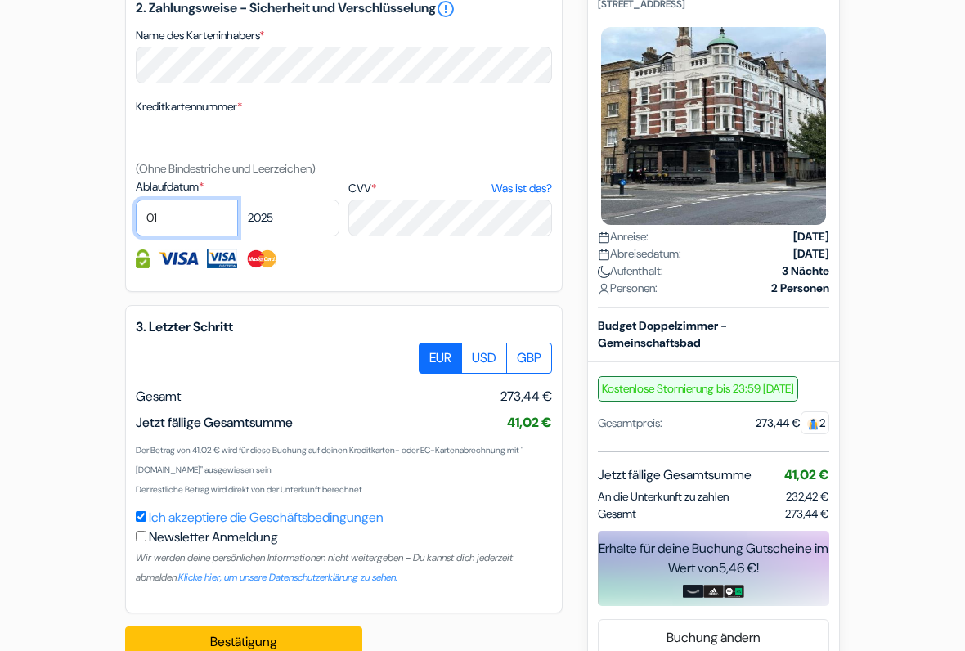
select select "06"
click at [308, 214] on select "2025 2026 2027 2028 2029 2030 2031 2032 2033 2034 2035 2036 2037 2038 2039 2040…" at bounding box center [288, 218] width 102 height 37
select select "2029"
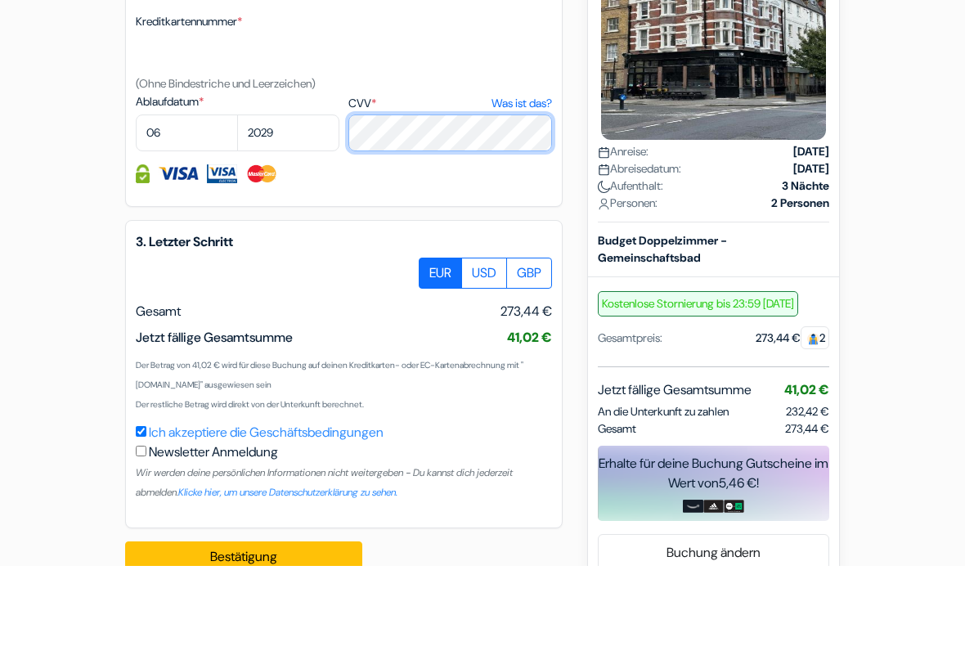
scroll to position [873, 0]
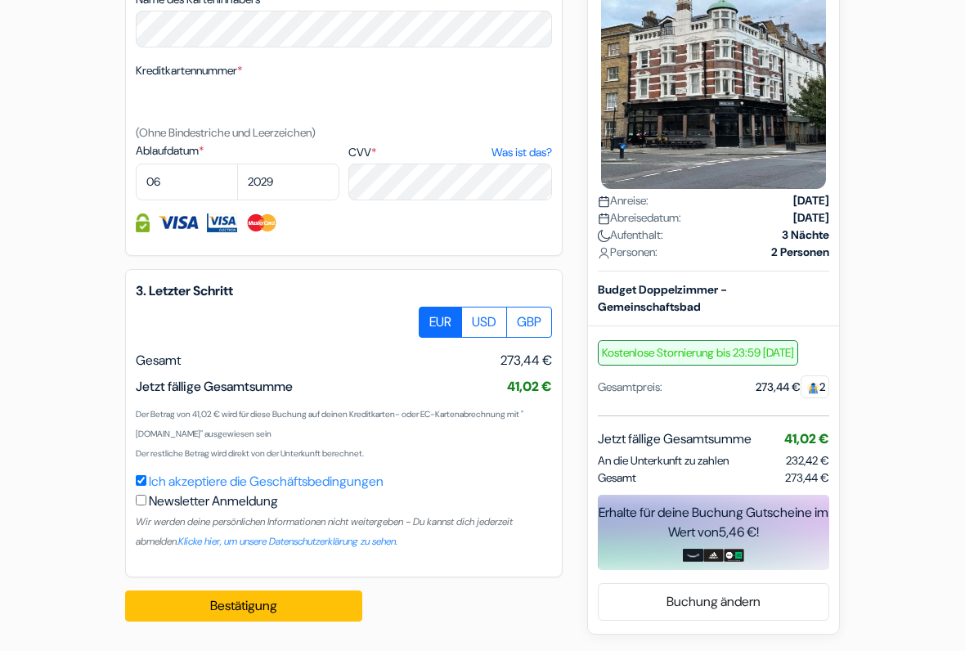
click at [305, 566] on button "Bestätigung Loading..." at bounding box center [243, 606] width 237 height 31
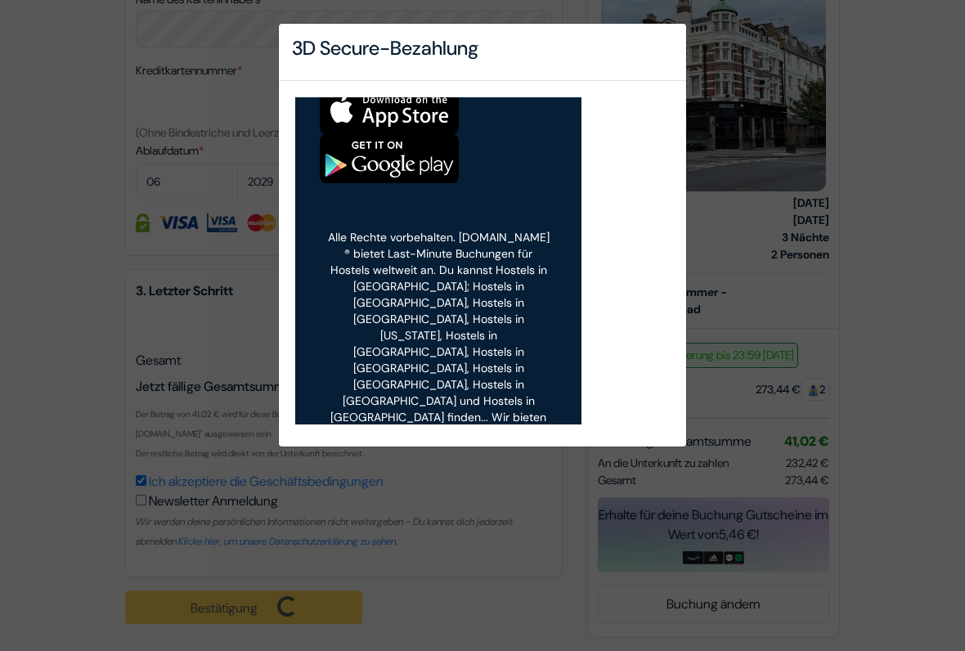
scroll to position [980, 0]
click at [771, 247] on div "3D Secure-Bezahlung" at bounding box center [482, 325] width 965 height 651
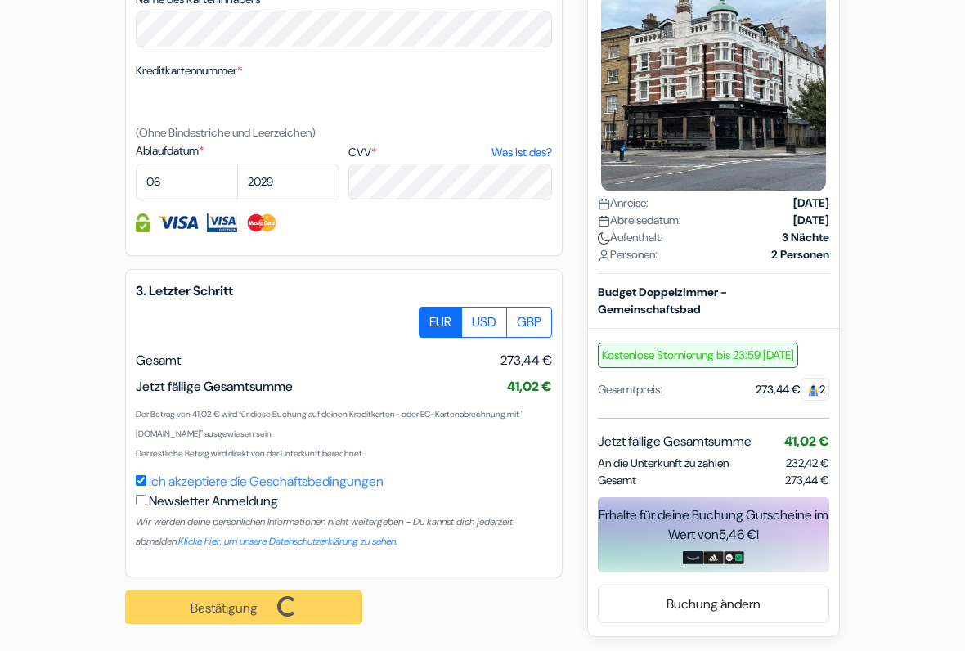
click at [775, 246] on strong "2 Personen" at bounding box center [800, 254] width 58 height 17
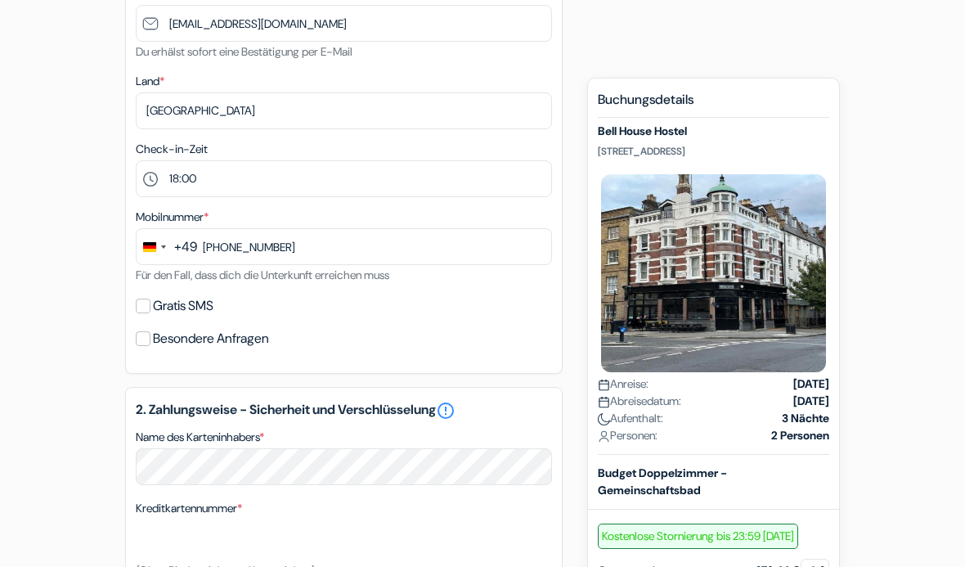
scroll to position [379, 0]
